Goal: Subscribe to service/newsletter

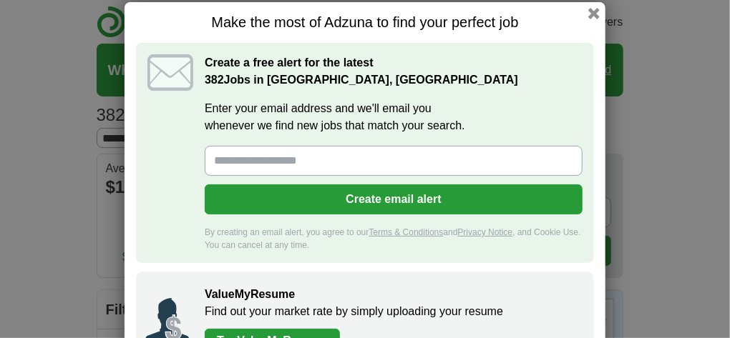
scroll to position [2, 0]
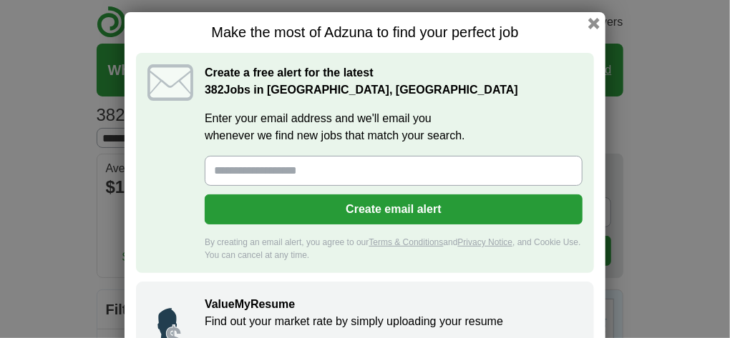
click at [369, 165] on input "Enter your email address and we'll email you whenever we find new jobs that mat…" at bounding box center [394, 171] width 378 height 30
type input "**********"
click at [374, 208] on button "Create email alert" at bounding box center [394, 210] width 378 height 30
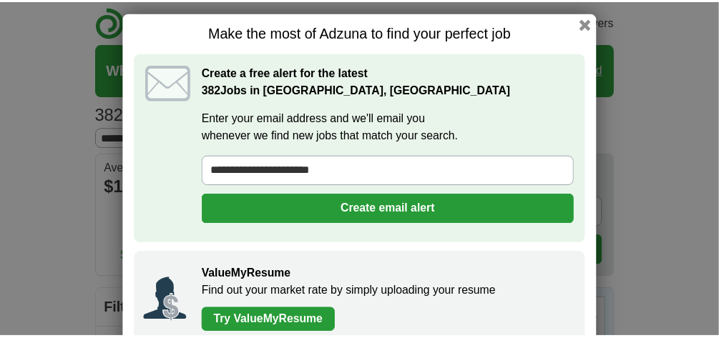
scroll to position [0, 0]
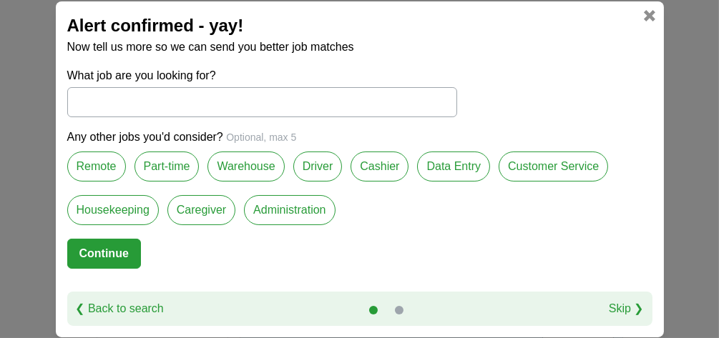
click at [275, 211] on label "Administration" at bounding box center [289, 210] width 91 height 30
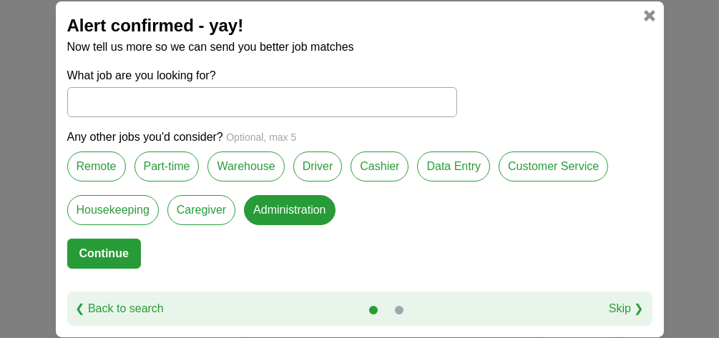
click at [97, 165] on label "Remote" at bounding box center [96, 167] width 59 height 30
click at [102, 248] on button "Continue" at bounding box center [104, 254] width 74 height 30
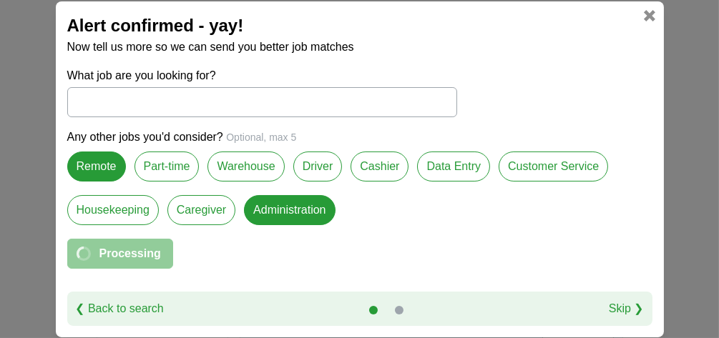
select select "*"
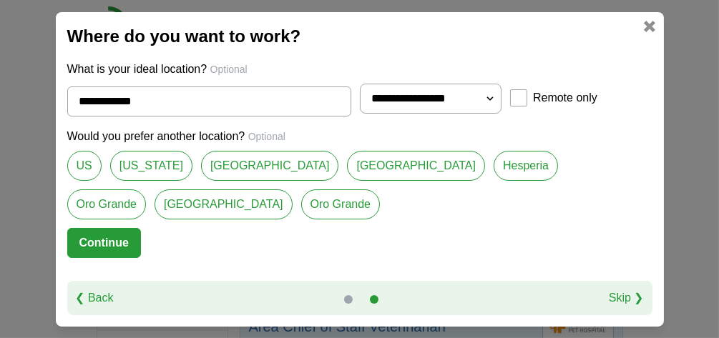
click at [286, 166] on link "[GEOGRAPHIC_DATA]" at bounding box center [270, 166] width 138 height 30
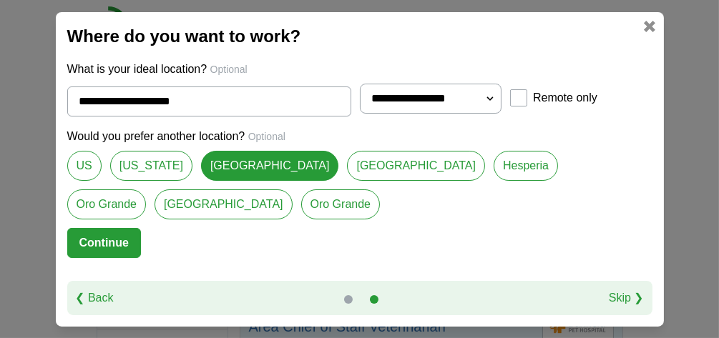
click at [155, 200] on link "[GEOGRAPHIC_DATA]" at bounding box center [224, 205] width 138 height 30
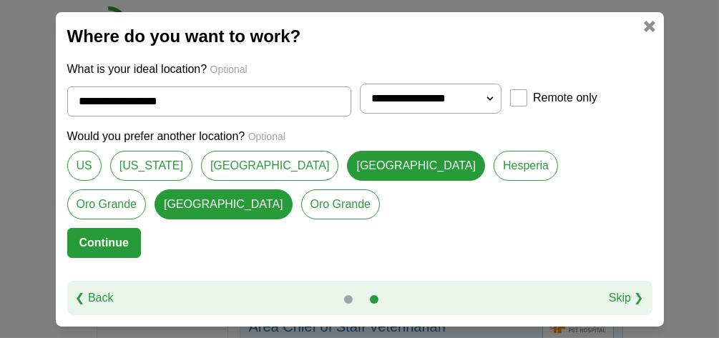
click at [278, 165] on link "[GEOGRAPHIC_DATA]" at bounding box center [270, 166] width 138 height 30
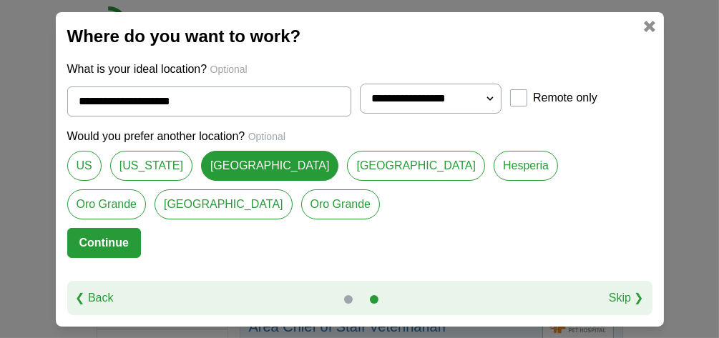
click at [155, 202] on link "[GEOGRAPHIC_DATA]" at bounding box center [224, 205] width 138 height 30
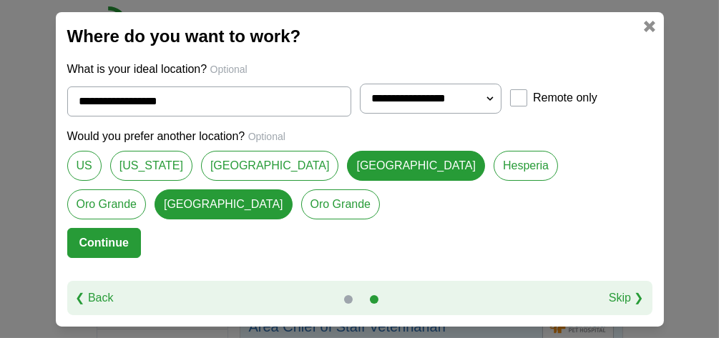
click at [217, 168] on link "[GEOGRAPHIC_DATA]" at bounding box center [270, 166] width 138 height 30
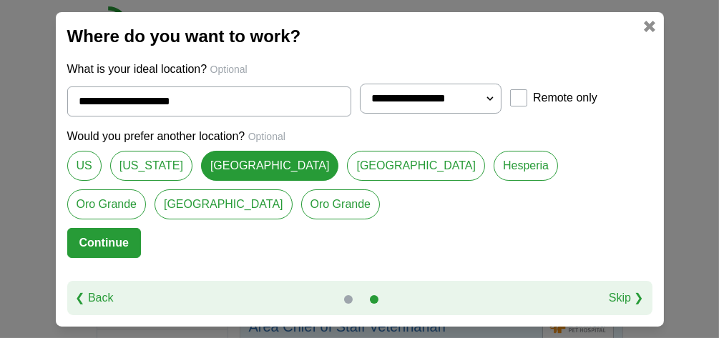
click at [133, 160] on link "[US_STATE]" at bounding box center [151, 166] width 82 height 30
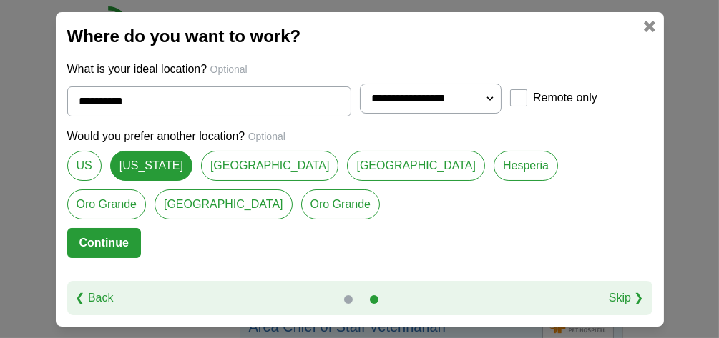
click at [155, 205] on link "[GEOGRAPHIC_DATA]" at bounding box center [224, 205] width 138 height 30
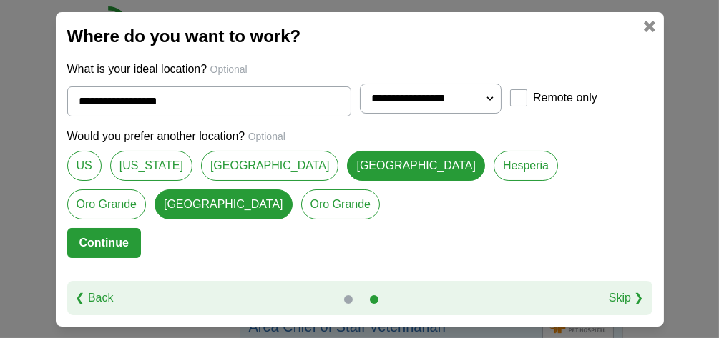
click at [232, 162] on link "[GEOGRAPHIC_DATA]" at bounding box center [270, 166] width 138 height 30
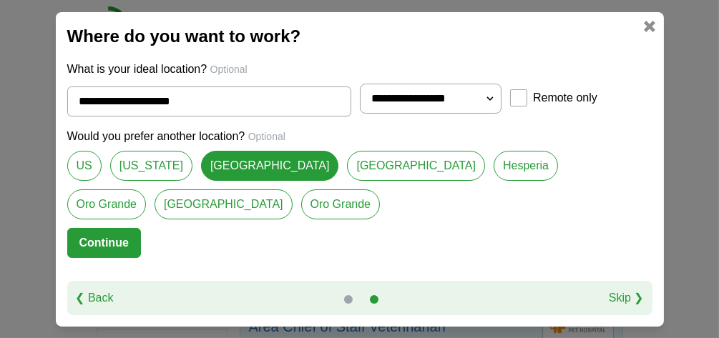
click at [388, 163] on link "[GEOGRAPHIC_DATA]" at bounding box center [416, 166] width 138 height 30
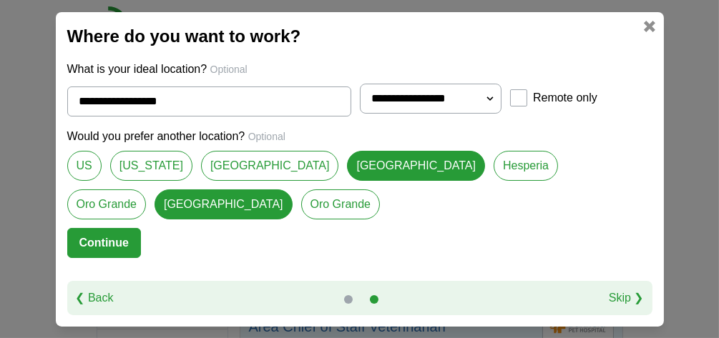
click at [134, 162] on link "[US_STATE]" at bounding box center [151, 166] width 82 height 30
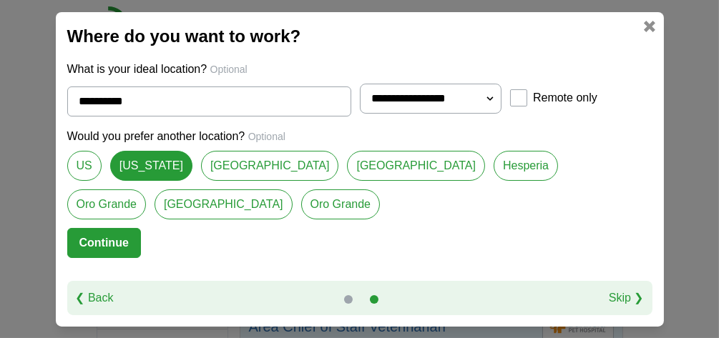
click at [260, 166] on link "[GEOGRAPHIC_DATA]" at bounding box center [270, 166] width 138 height 30
type input "**********"
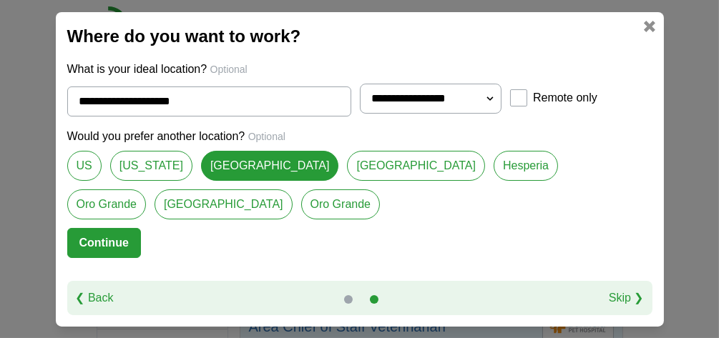
click at [100, 238] on button "Continue" at bounding box center [104, 243] width 74 height 30
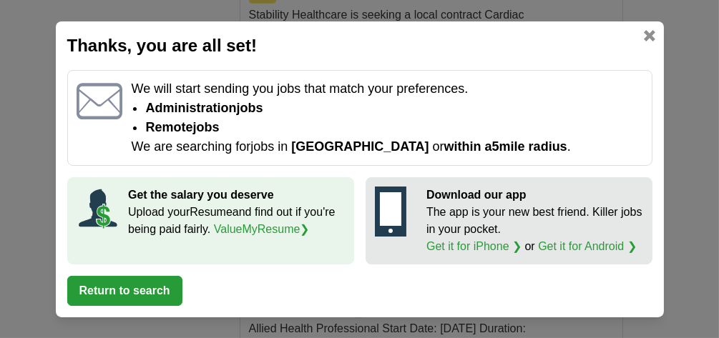
scroll to position [1658, 0]
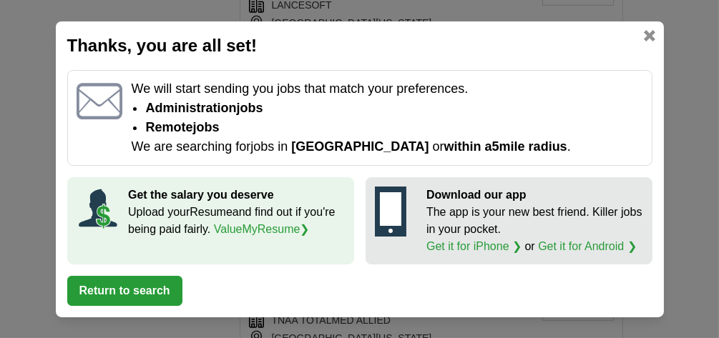
click at [381, 204] on icon at bounding box center [390, 209] width 21 height 34
click at [141, 285] on button "Return to search" at bounding box center [124, 291] width 115 height 30
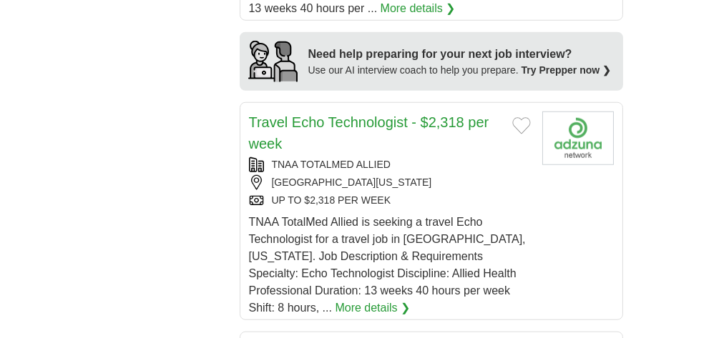
scroll to position [1888, 0]
